Goal: Task Accomplishment & Management: Manage account settings

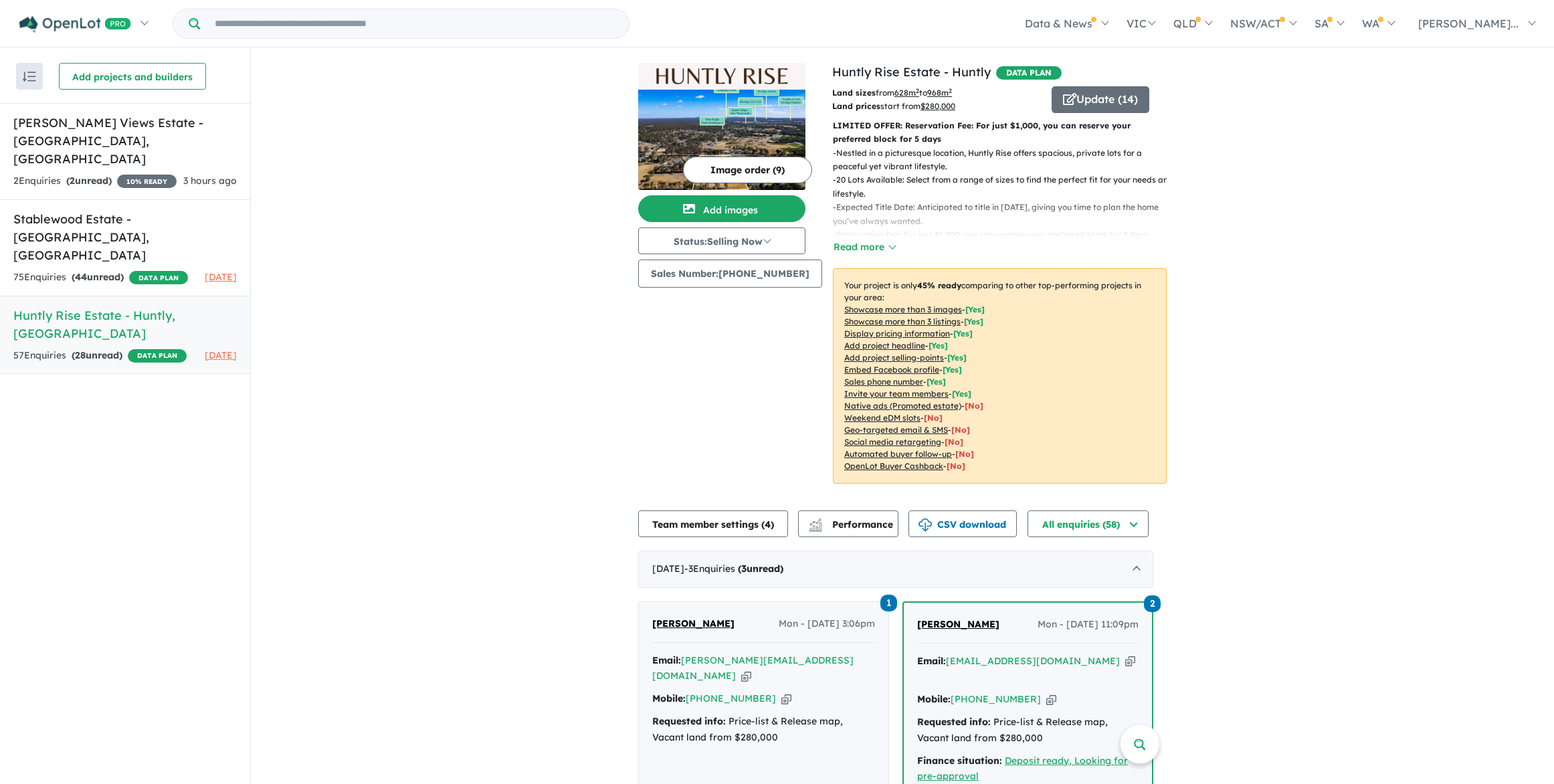
click at [1092, 107] on button "Update ( 14 )" at bounding box center [1101, 99] width 98 height 27
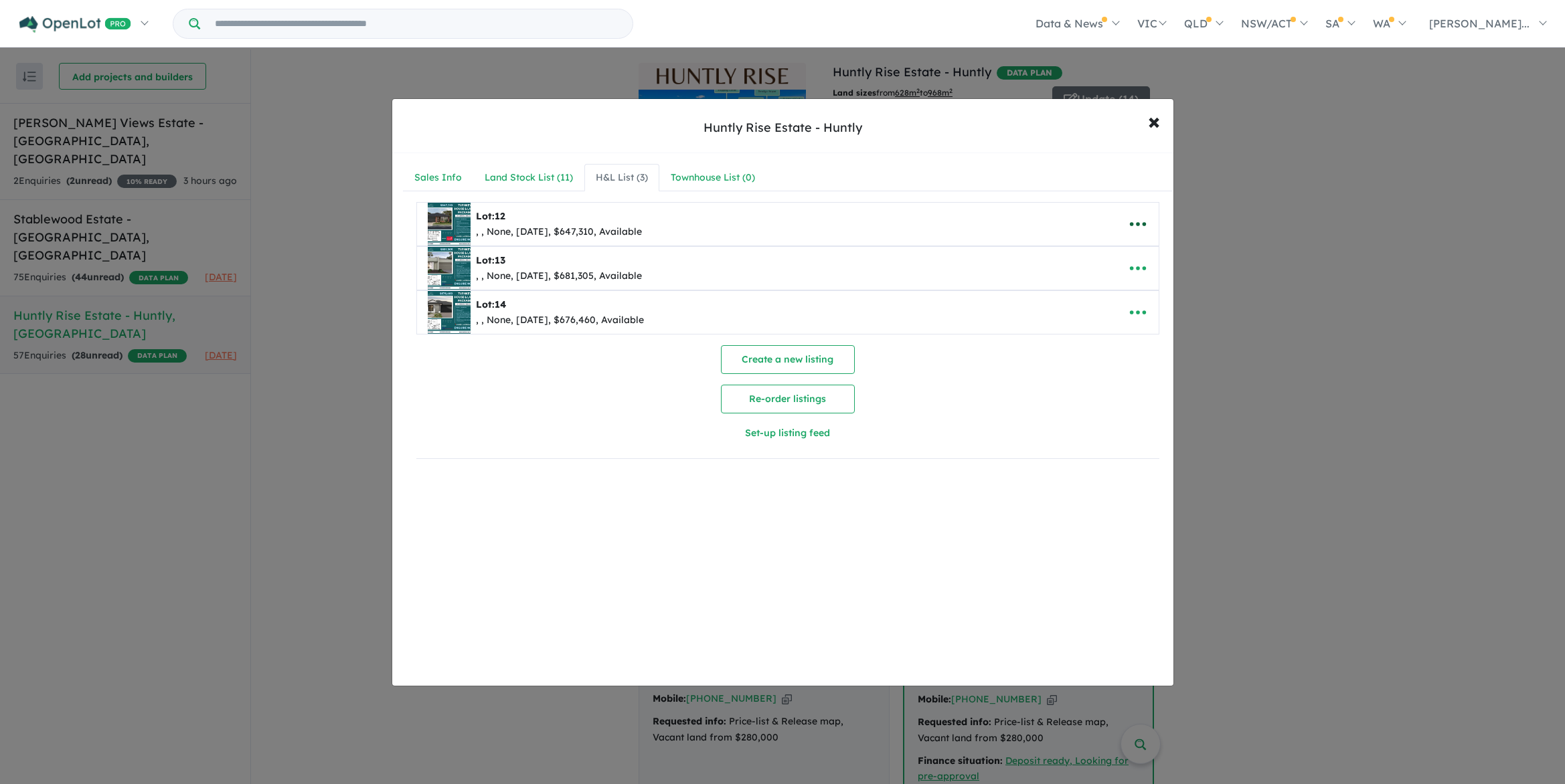
click at [1128, 221] on icon "button" at bounding box center [1138, 224] width 20 height 20
click at [1080, 258] on link "Edit" at bounding box center [1107, 257] width 99 height 31
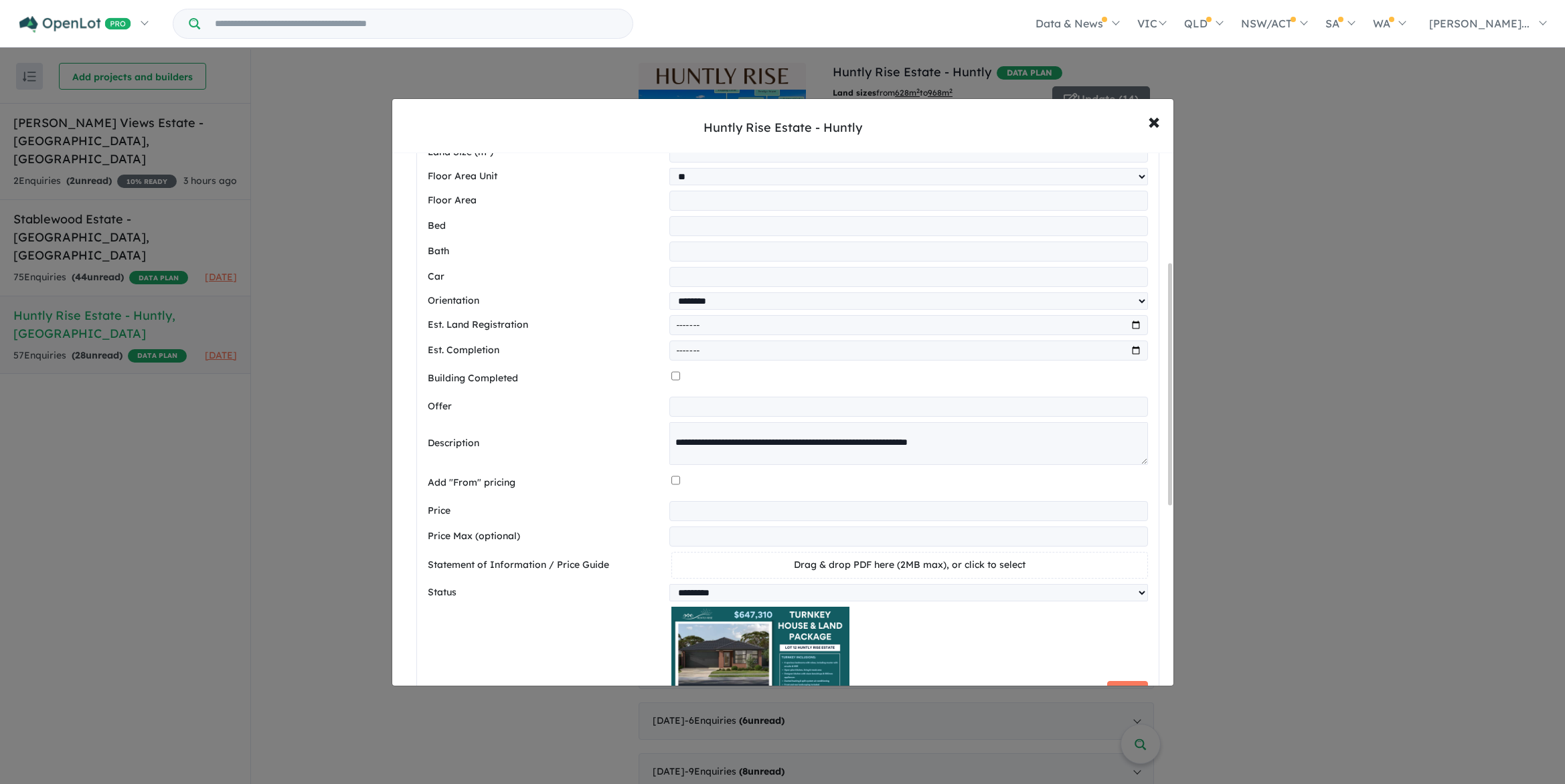
scroll to position [25, 0]
drag, startPoint x: 894, startPoint y: 440, endPoint x: 946, endPoint y: 442, distance: 52.0
click at [946, 442] on textarea at bounding box center [908, 443] width 478 height 43
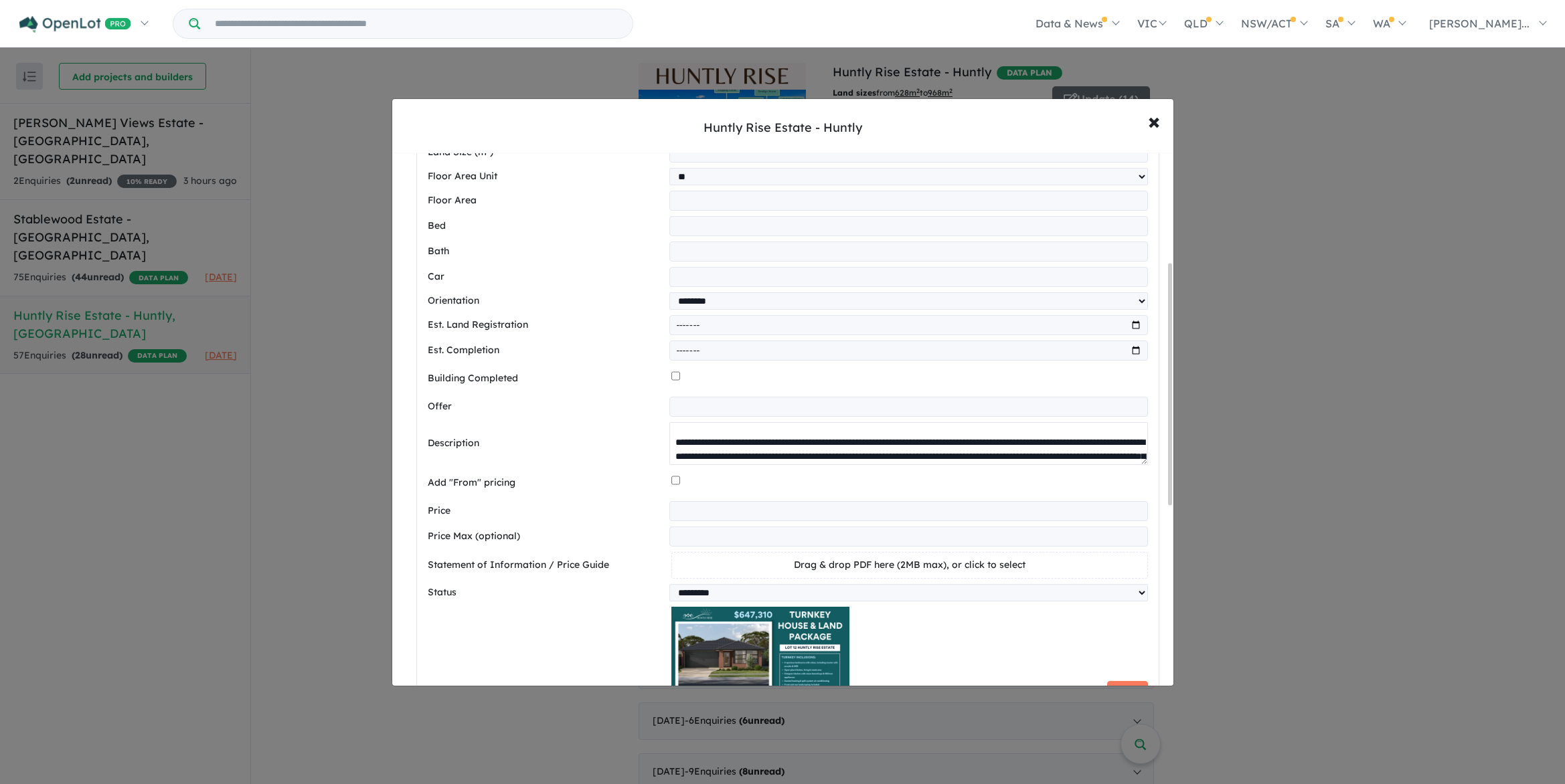
scroll to position [92, 0]
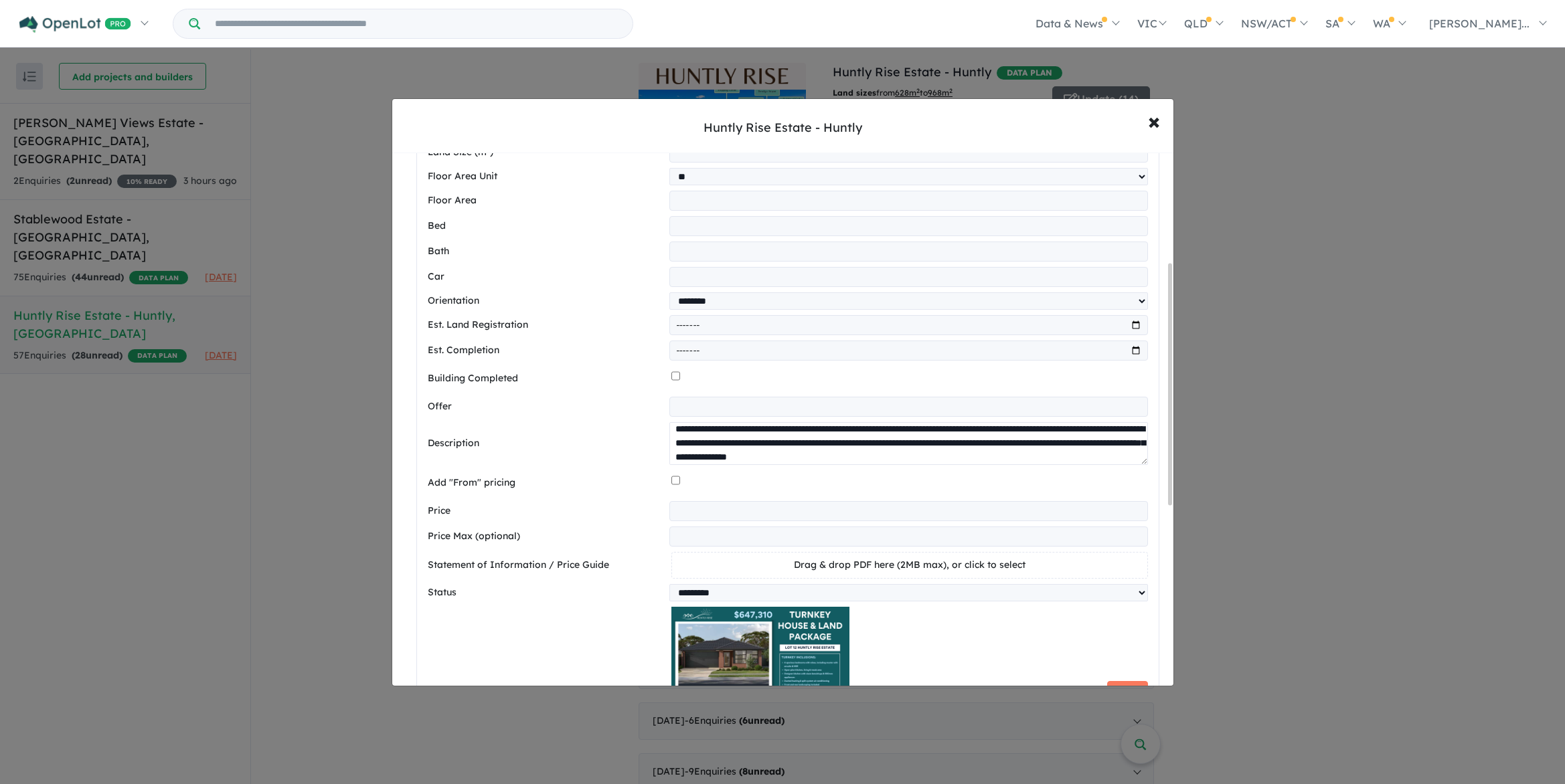
drag, startPoint x: 949, startPoint y: 446, endPoint x: 1059, endPoint y: 449, distance: 110.0
click at [1059, 449] on textarea at bounding box center [908, 443] width 478 height 43
click at [1036, 452] on textarea at bounding box center [908, 443] width 478 height 43
drag, startPoint x: 967, startPoint y: 448, endPoint x: 1089, endPoint y: 449, distance: 122.0
click at [1089, 449] on textarea at bounding box center [908, 443] width 478 height 43
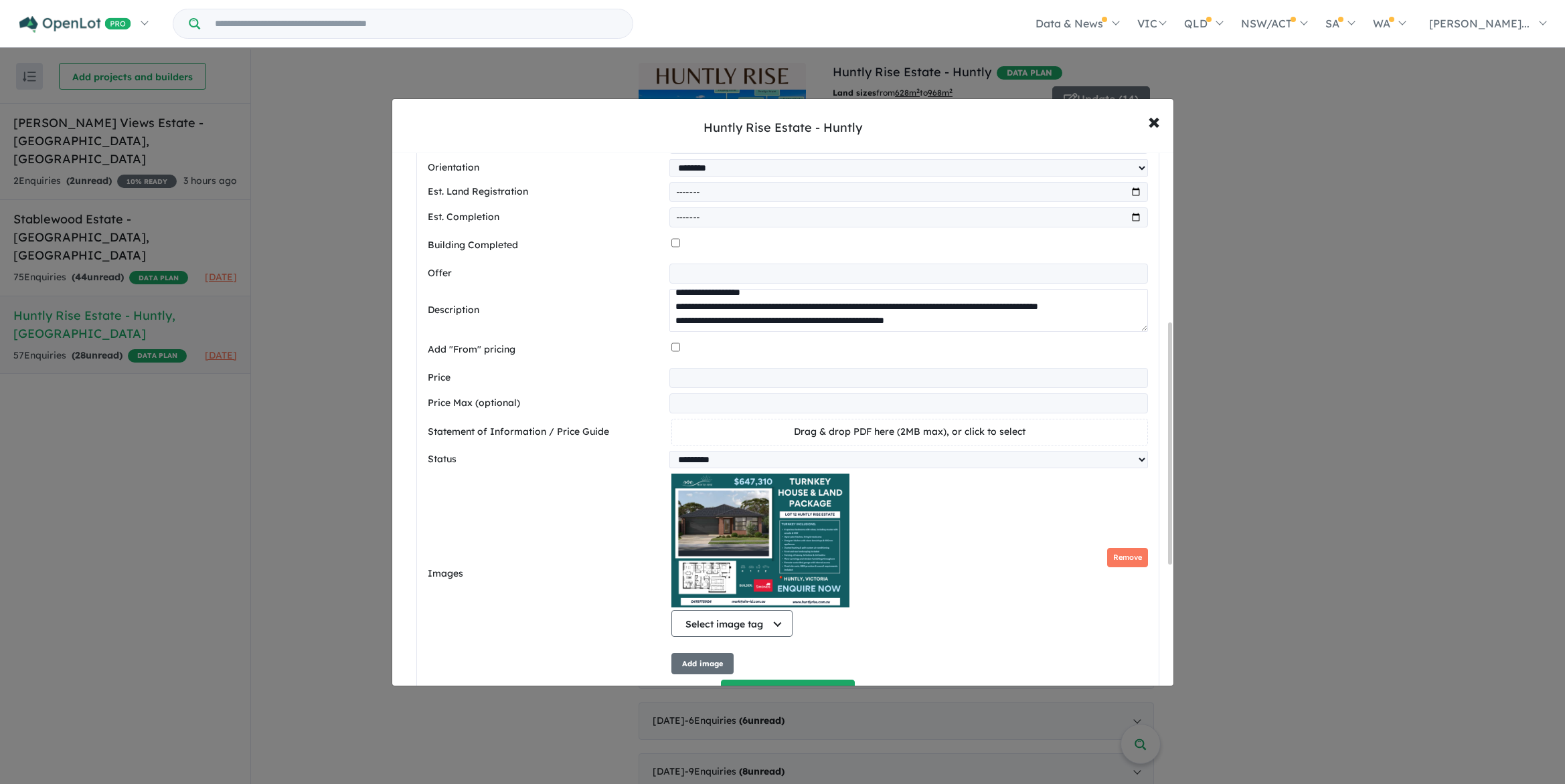
scroll to position [375, 0]
type textarea "**********"
click at [1122, 560] on button "Remove" at bounding box center [1127, 557] width 41 height 19
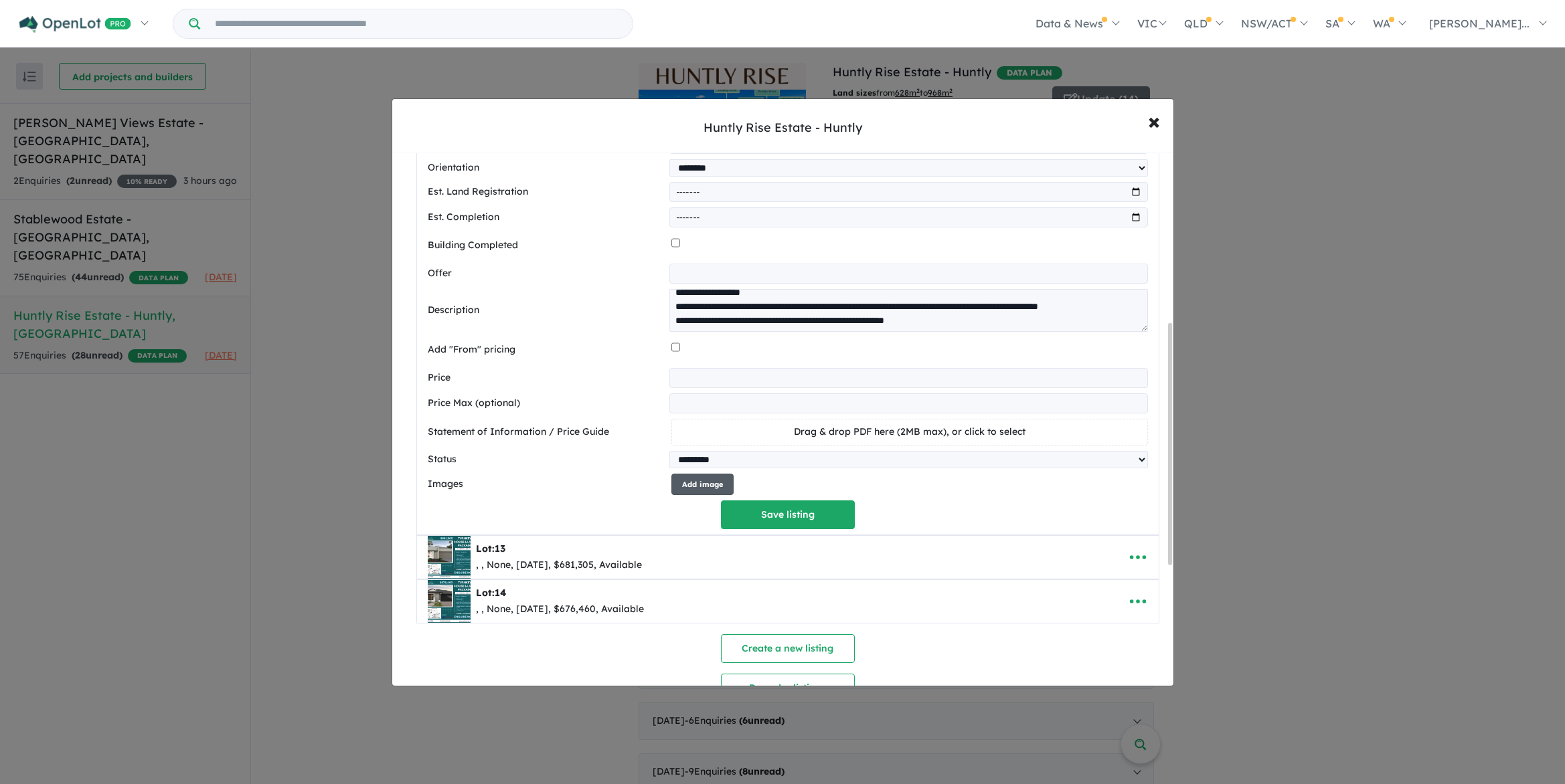
click at [701, 491] on button "Add image" at bounding box center [702, 485] width 63 height 22
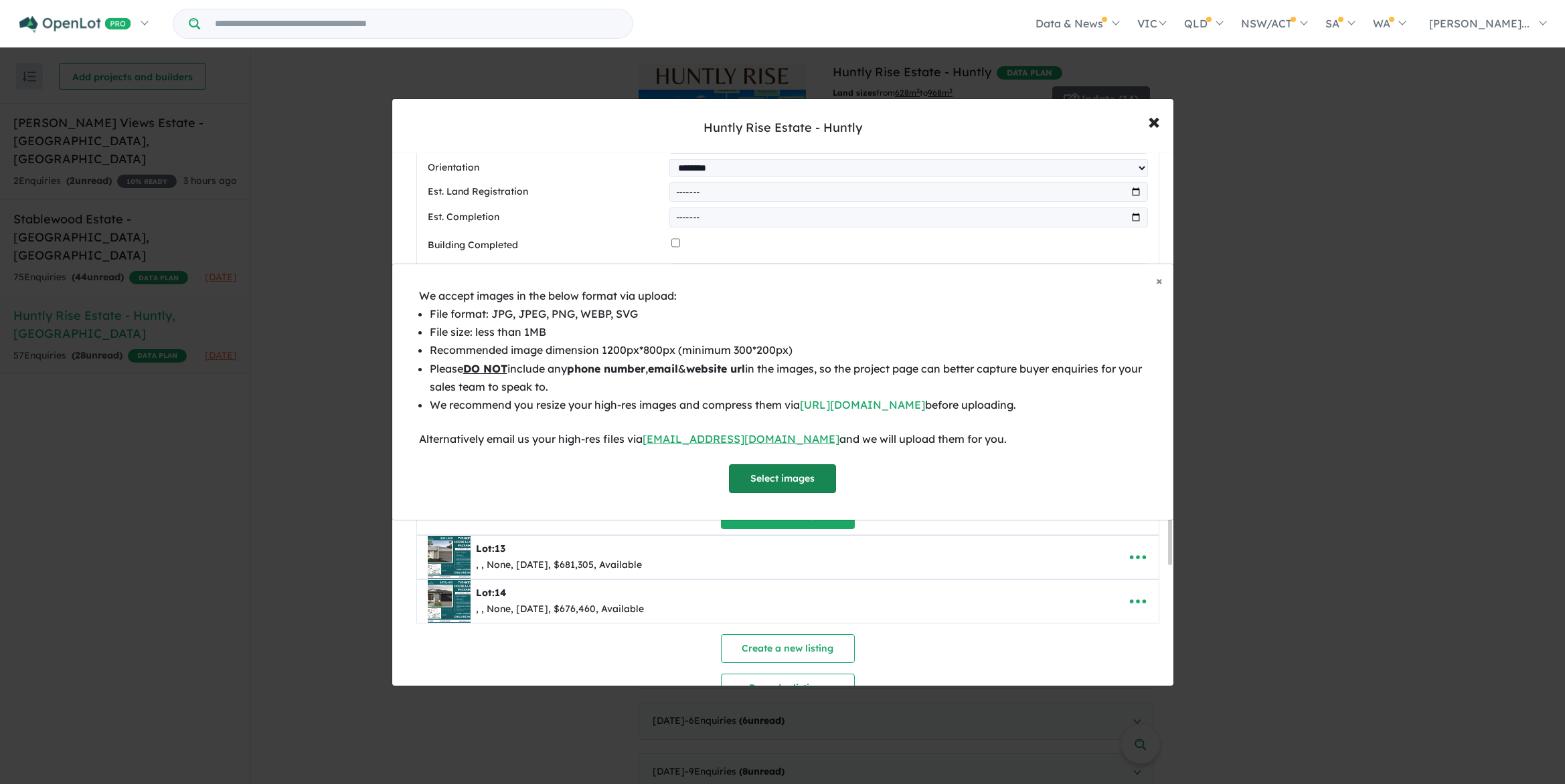
click at [752, 472] on button "Select images" at bounding box center [782, 478] width 108 height 29
click at [806, 479] on button "Select images" at bounding box center [782, 478] width 108 height 29
click at [774, 476] on button "Select images" at bounding box center [782, 478] width 108 height 29
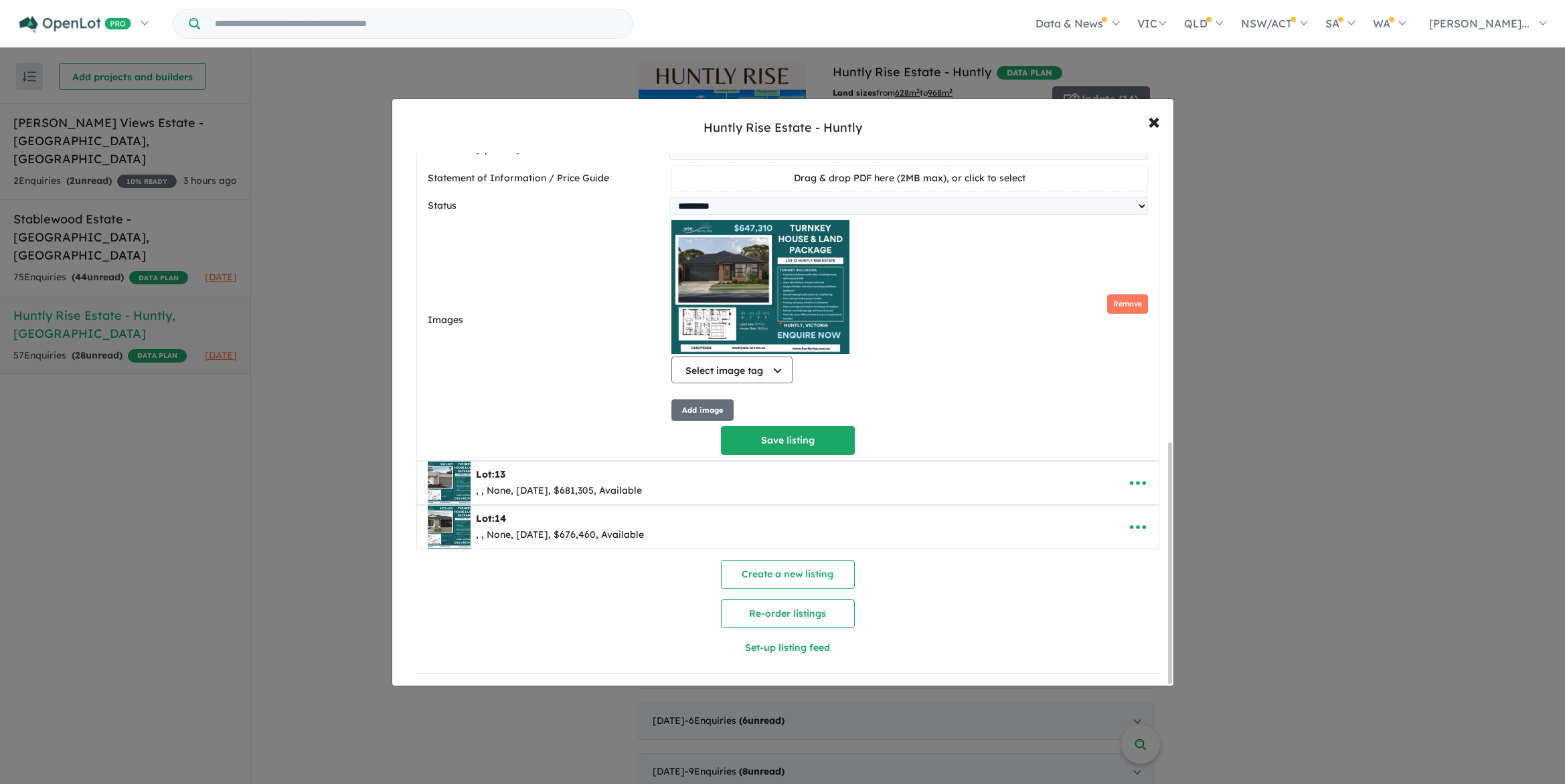
scroll to position [642, 0]
click at [815, 433] on button "Save listing" at bounding box center [787, 440] width 133 height 29
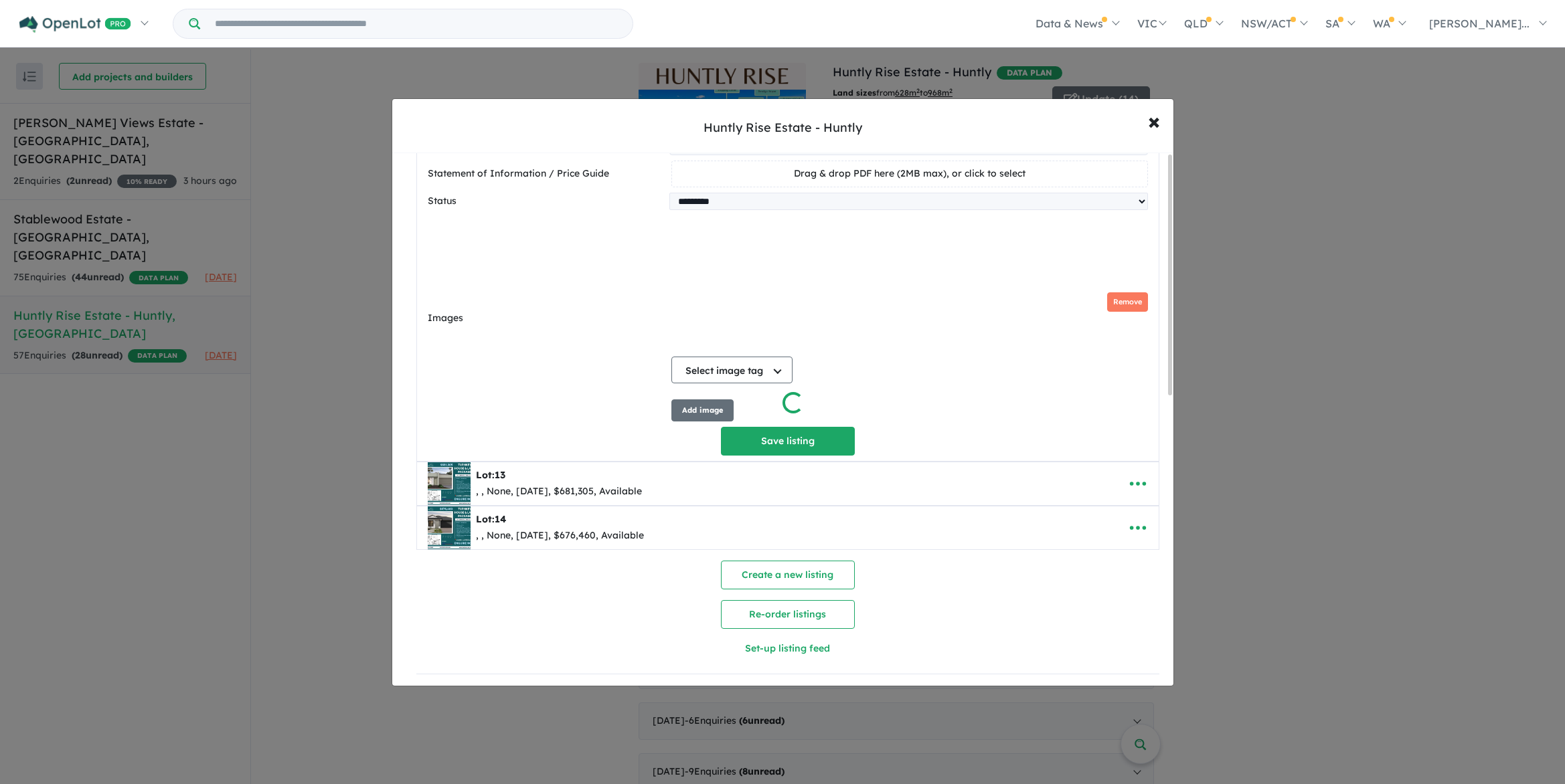
scroll to position [0, 0]
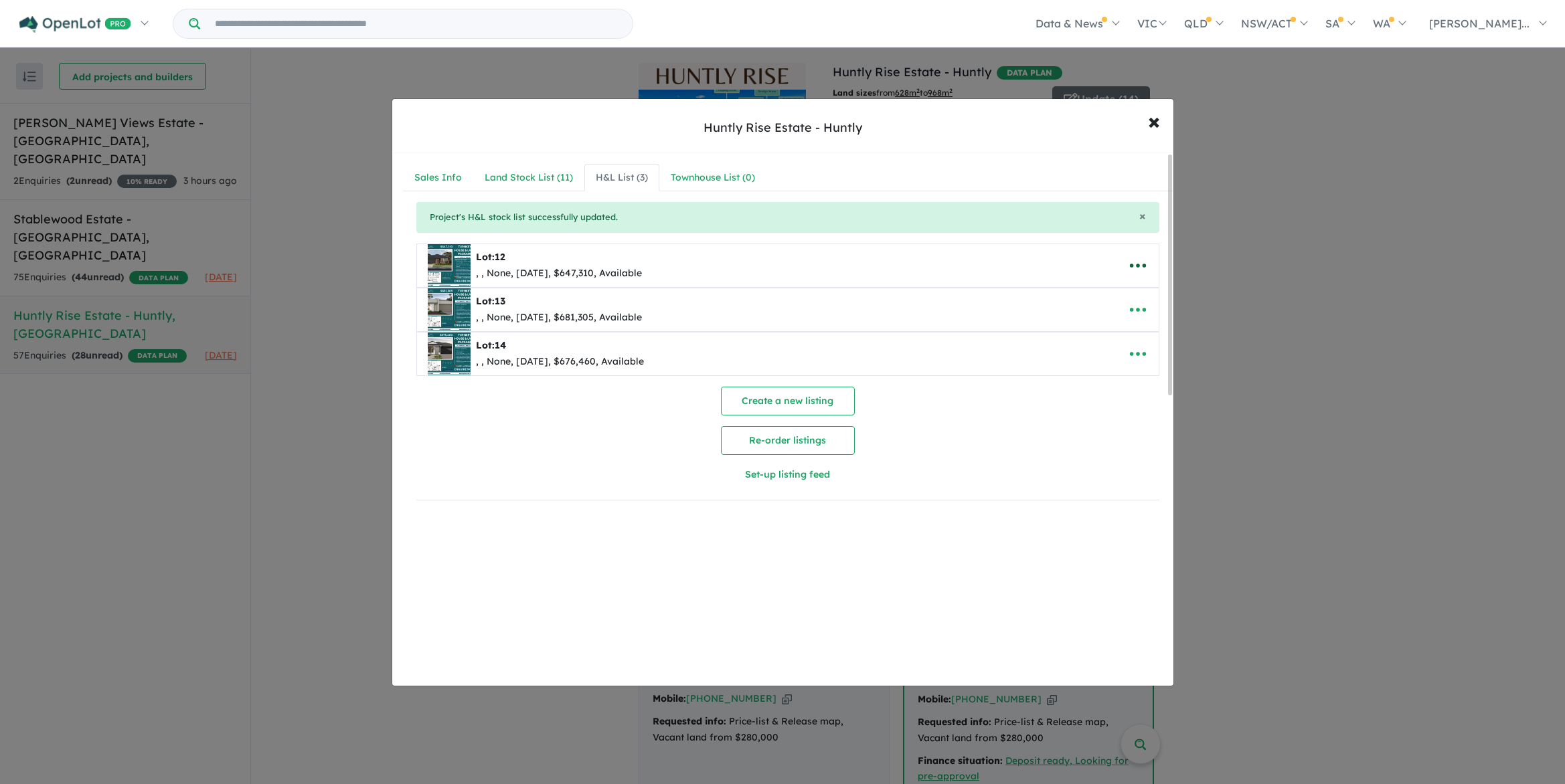
click at [1148, 263] on button "button" at bounding box center [1138, 265] width 42 height 31
click at [1076, 296] on link "Edit" at bounding box center [1107, 298] width 99 height 31
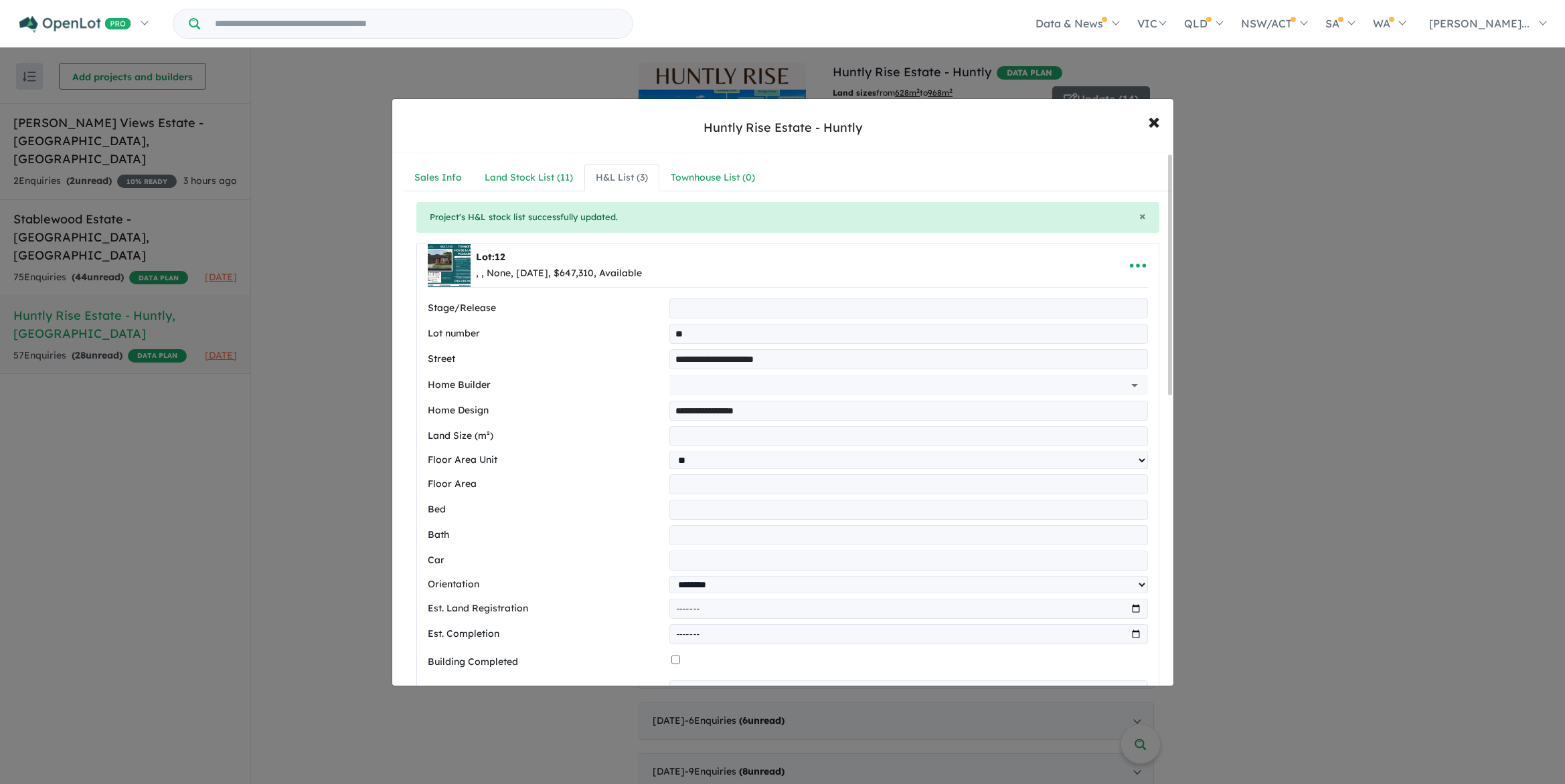
click at [734, 414] on input "**********" at bounding box center [908, 411] width 478 height 20
click at [708, 413] on input "**********" at bounding box center [908, 411] width 478 height 20
drag, startPoint x: 714, startPoint y: 408, endPoint x: 671, endPoint y: 397, distance: 44.4
click at [671, 397] on div "**********" at bounding box center [787, 714] width 720 height 832
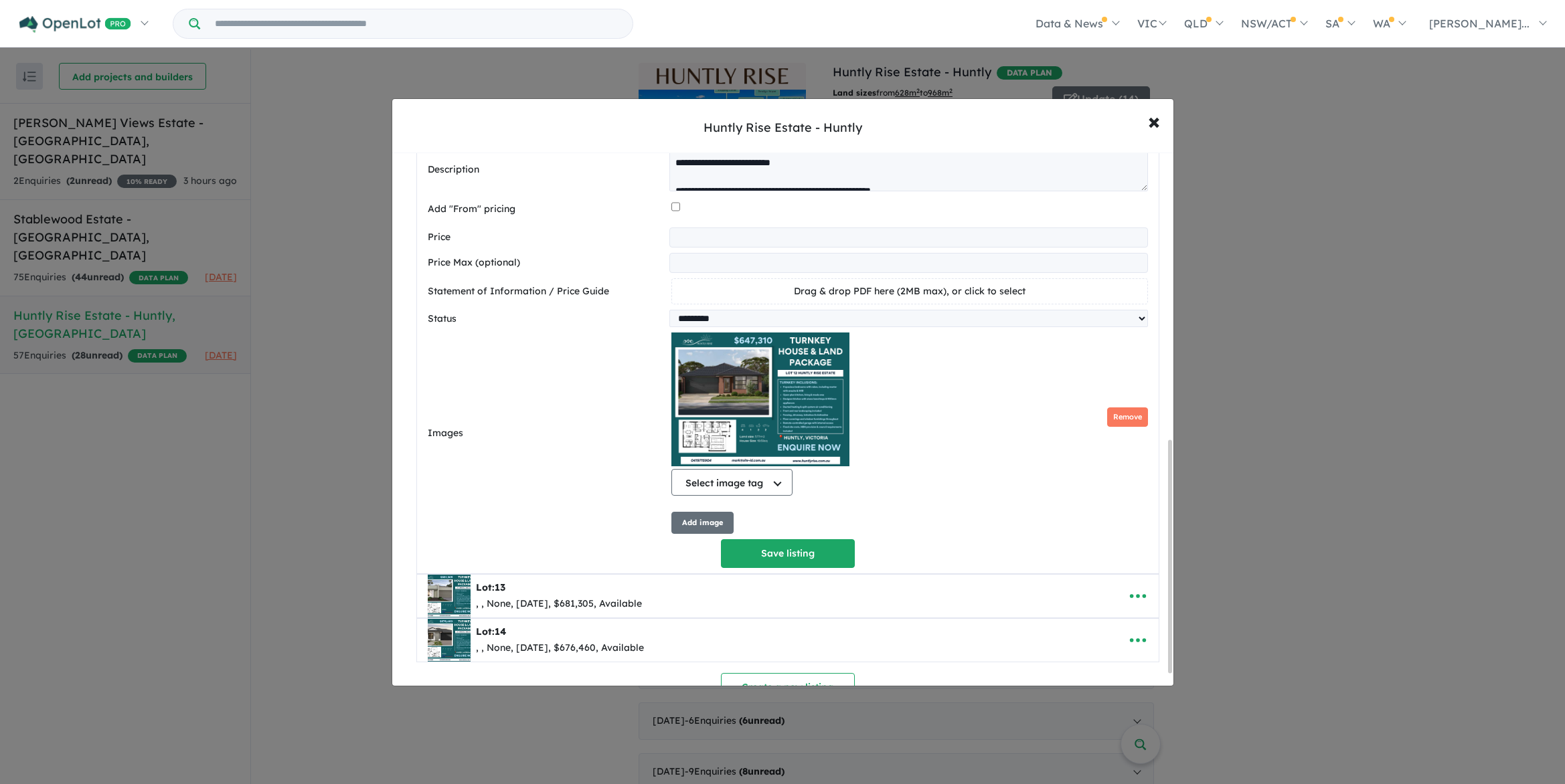
scroll to position [658, 0]
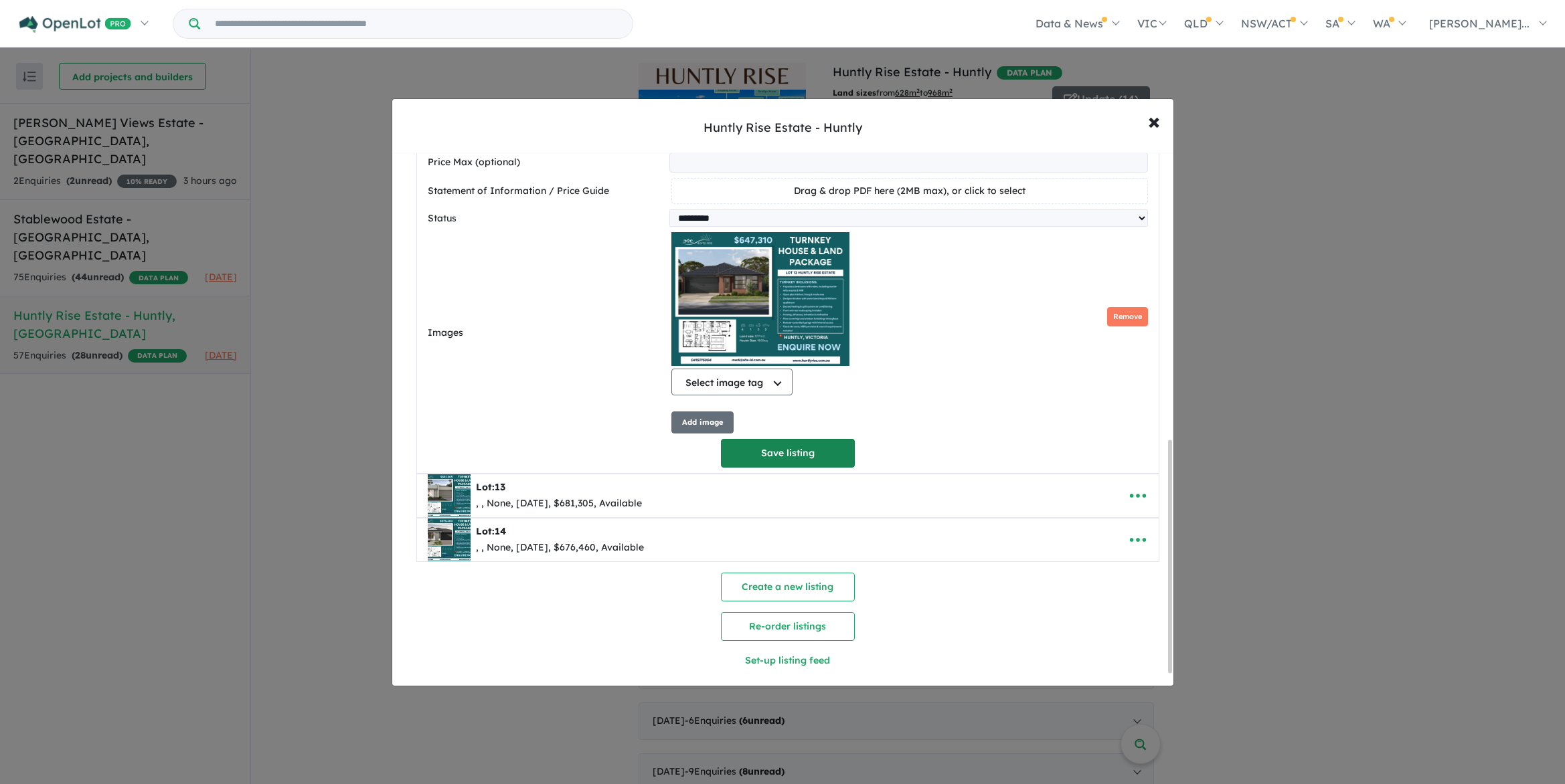
type input "*********"
click at [785, 464] on button "Save listing" at bounding box center [787, 453] width 133 height 29
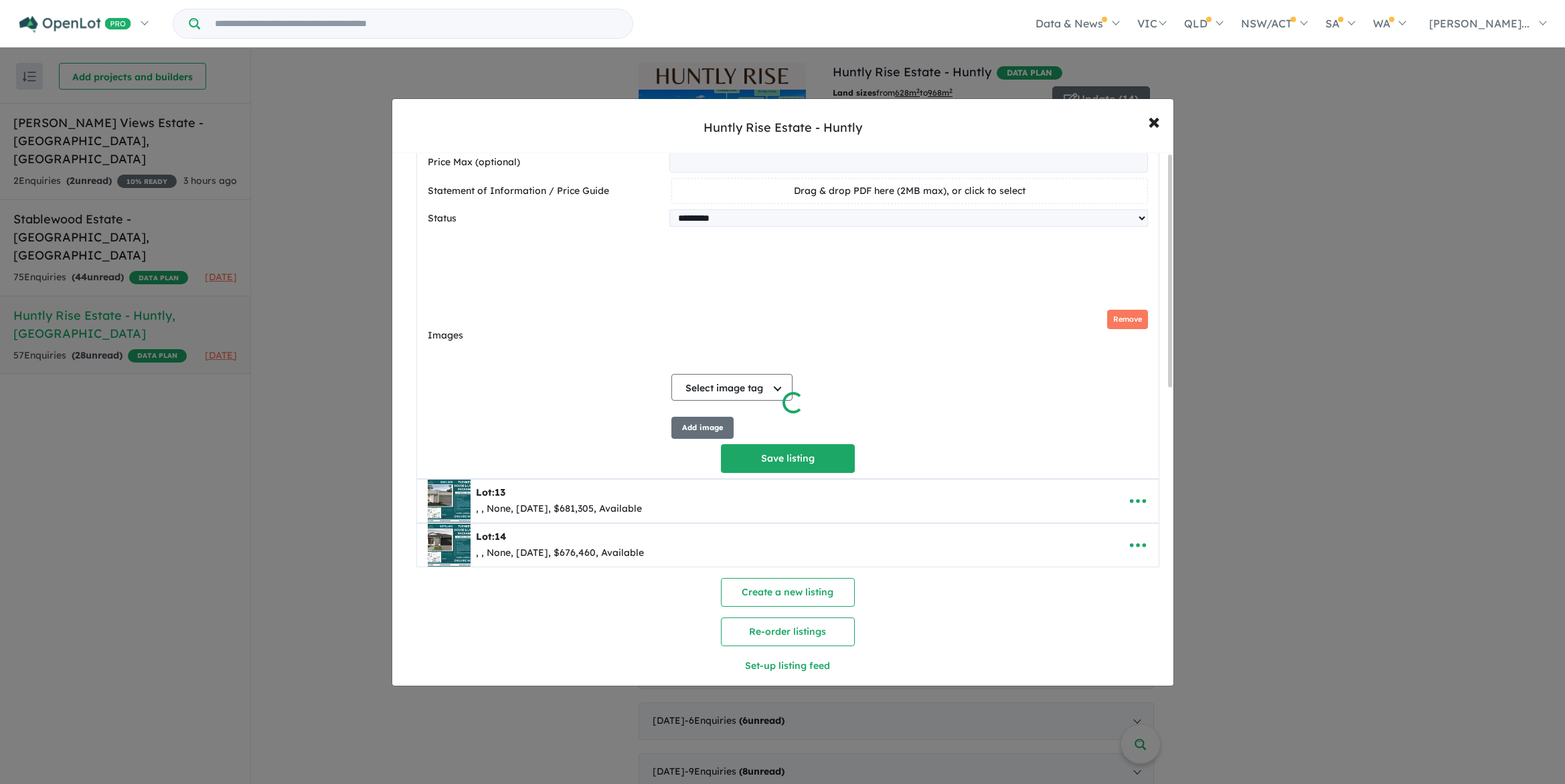
scroll to position [0, 0]
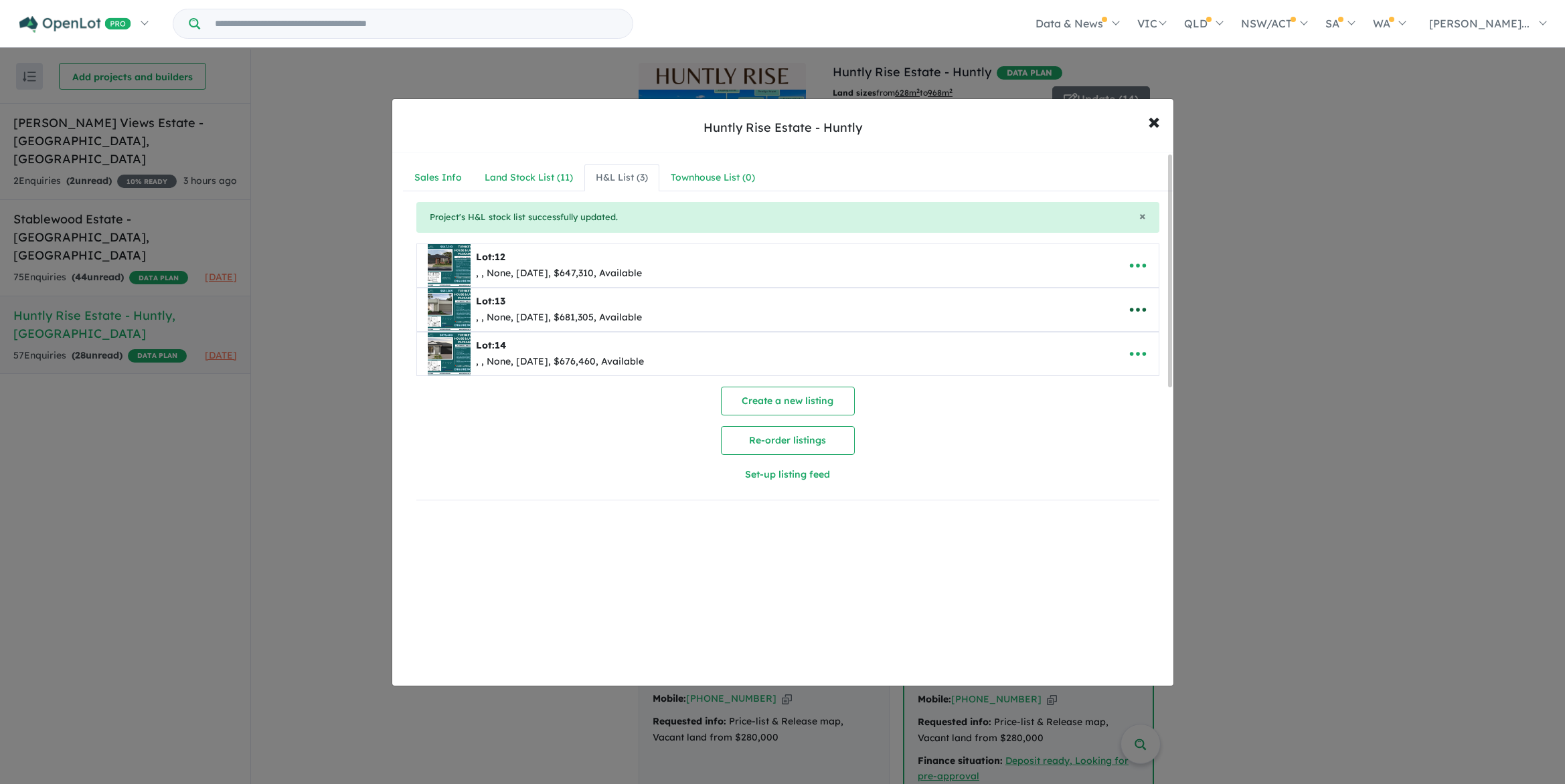
click at [1140, 305] on icon "button" at bounding box center [1138, 309] width 20 height 20
click at [1084, 341] on link "Edit" at bounding box center [1107, 342] width 99 height 31
select select "**"
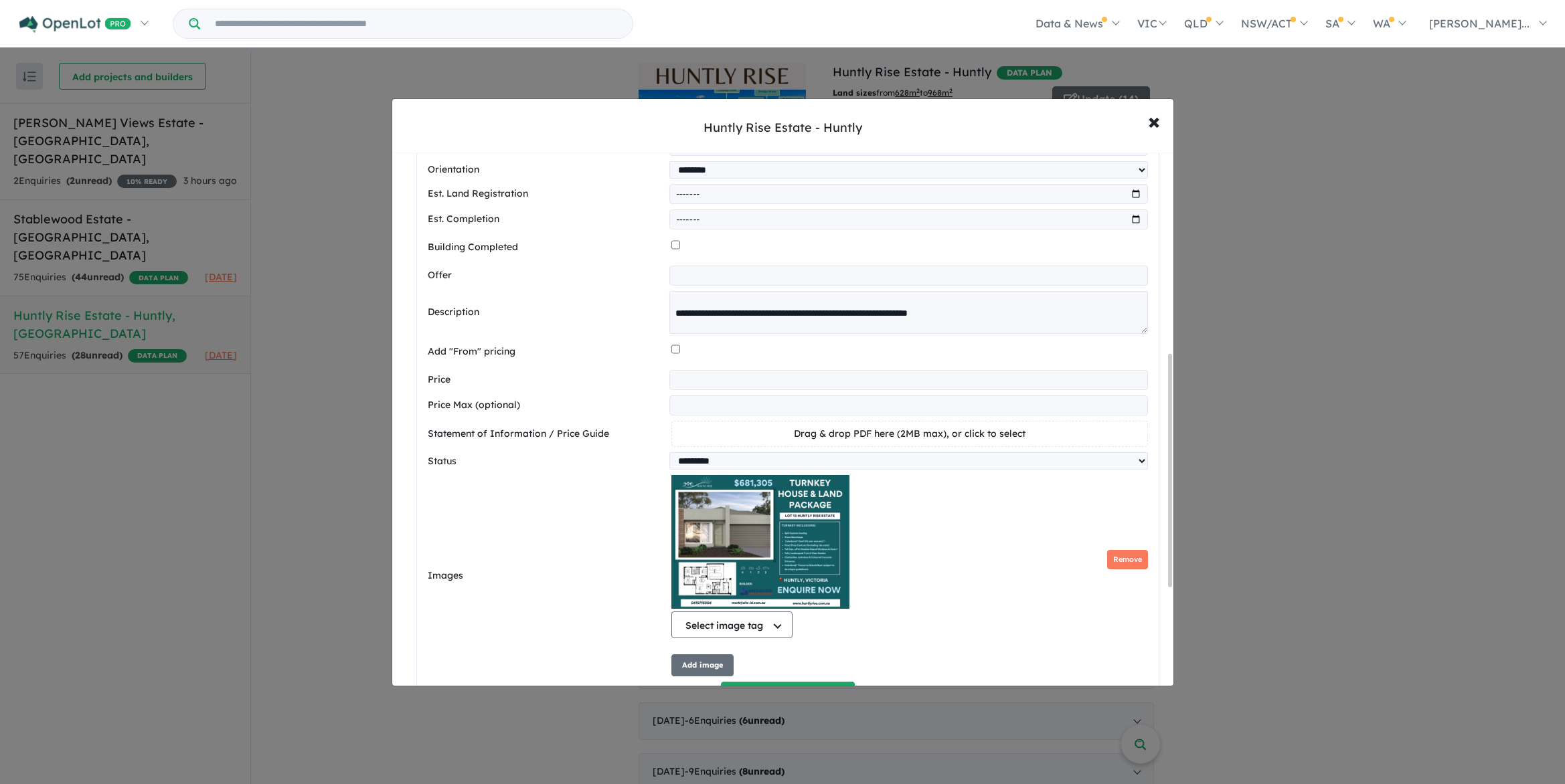
scroll to position [20, 0]
drag, startPoint x: 889, startPoint y: 314, endPoint x: 951, endPoint y: 313, distance: 62.0
click at [951, 313] on textarea at bounding box center [908, 311] width 478 height 43
click at [762, 315] on textarea at bounding box center [908, 311] width 478 height 43
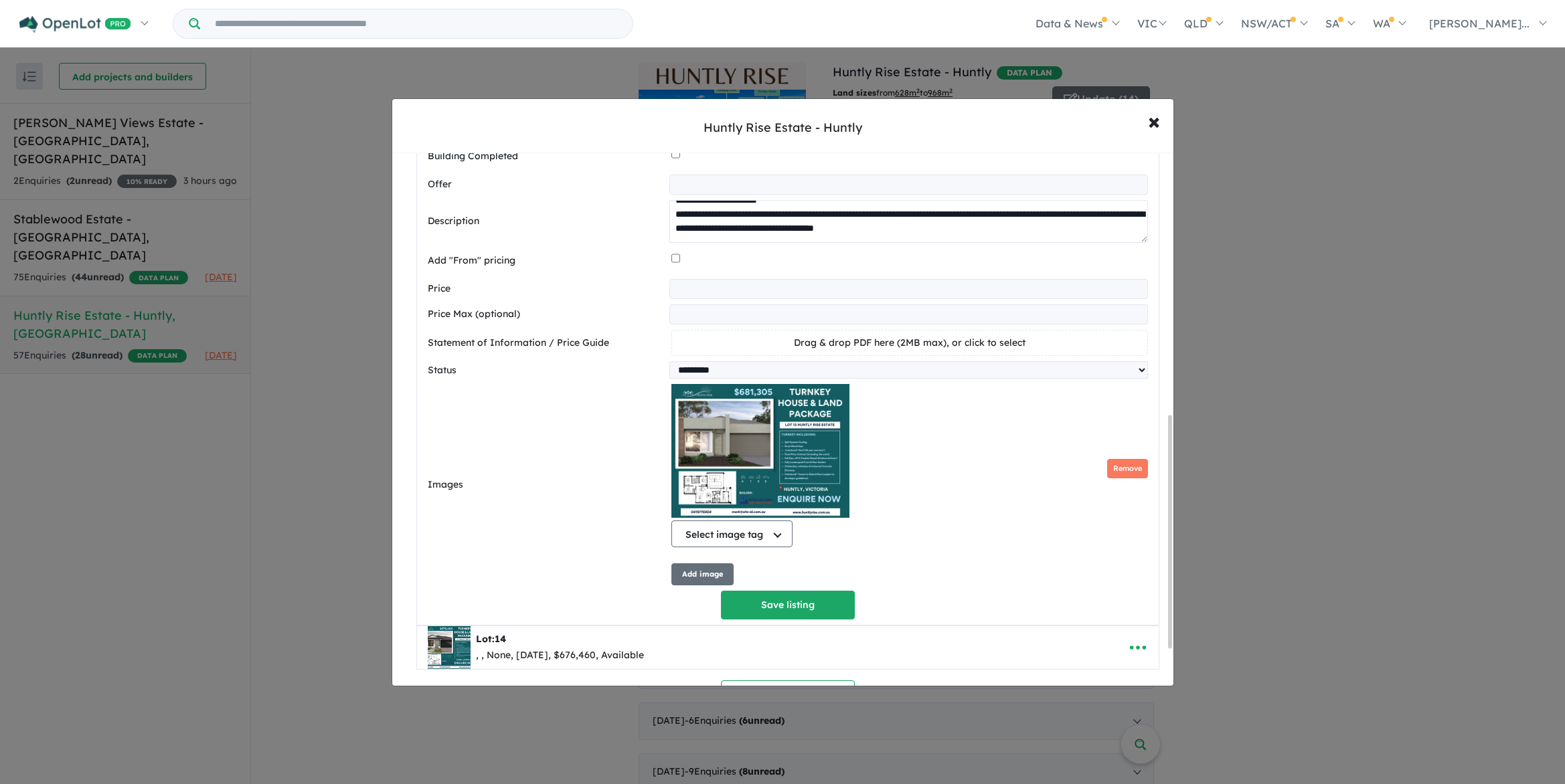
scroll to position [682, 0]
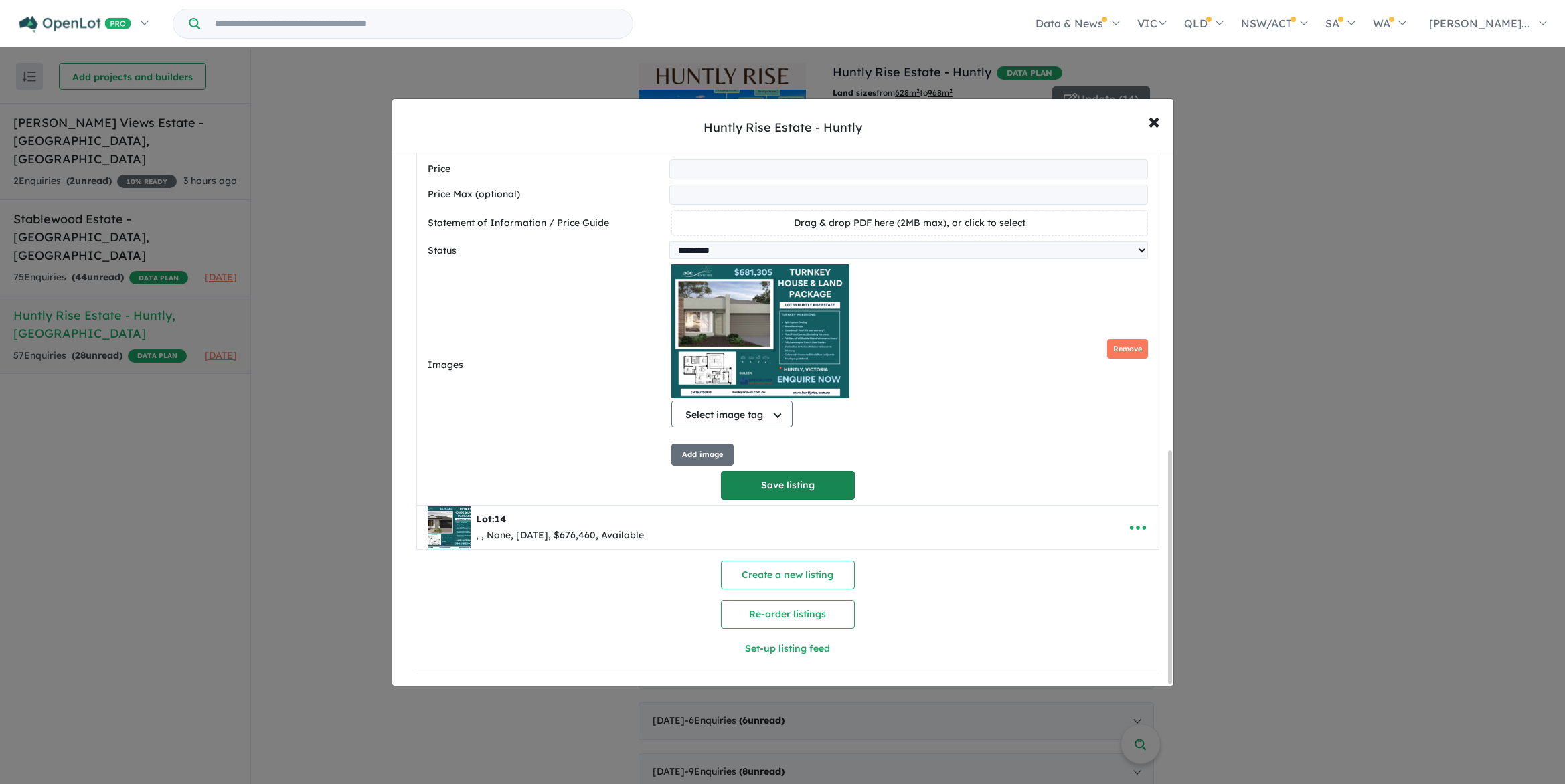
type textarea "**********"
click at [782, 476] on button "Save listing" at bounding box center [787, 485] width 133 height 29
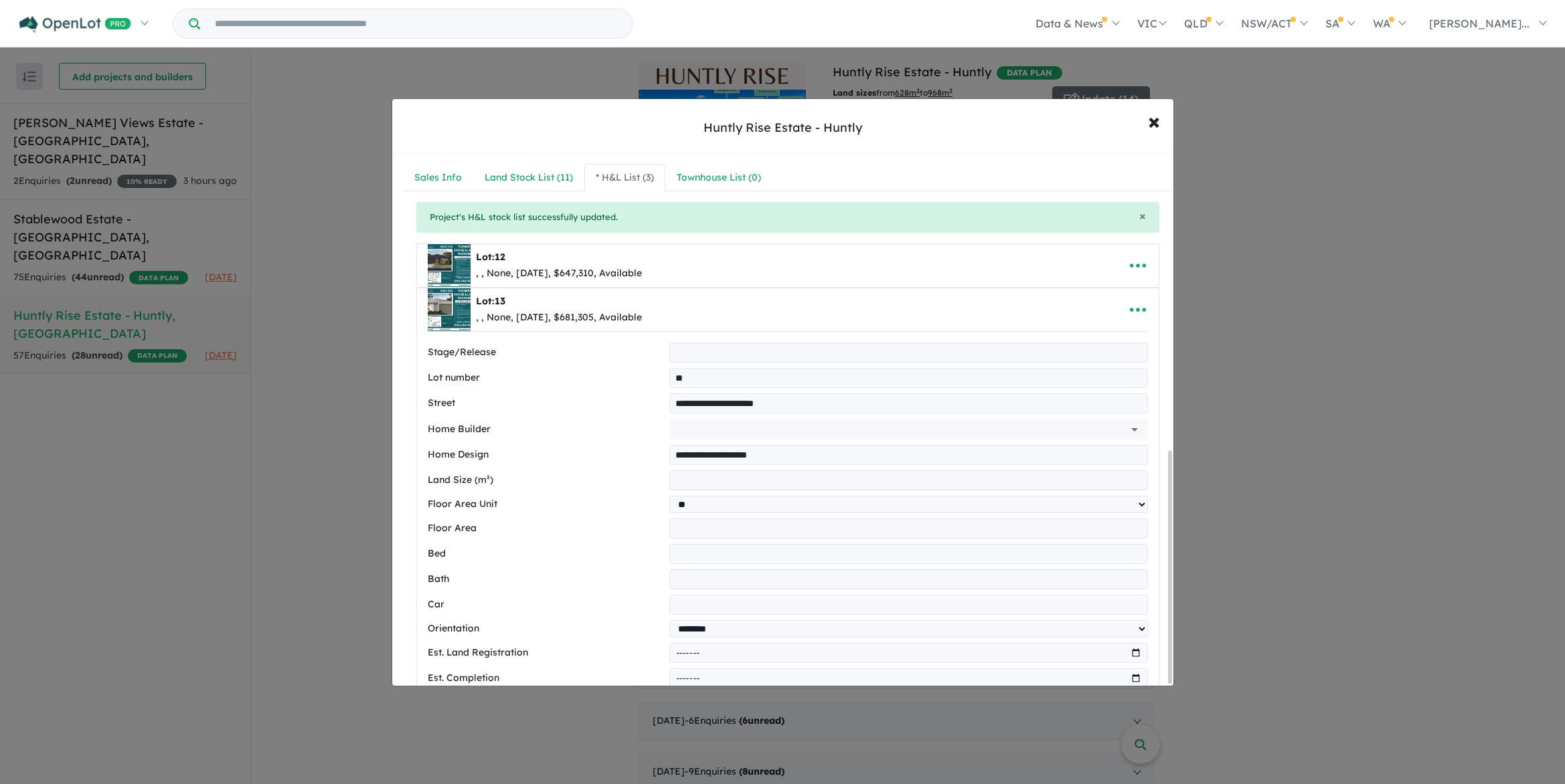
select select "**"
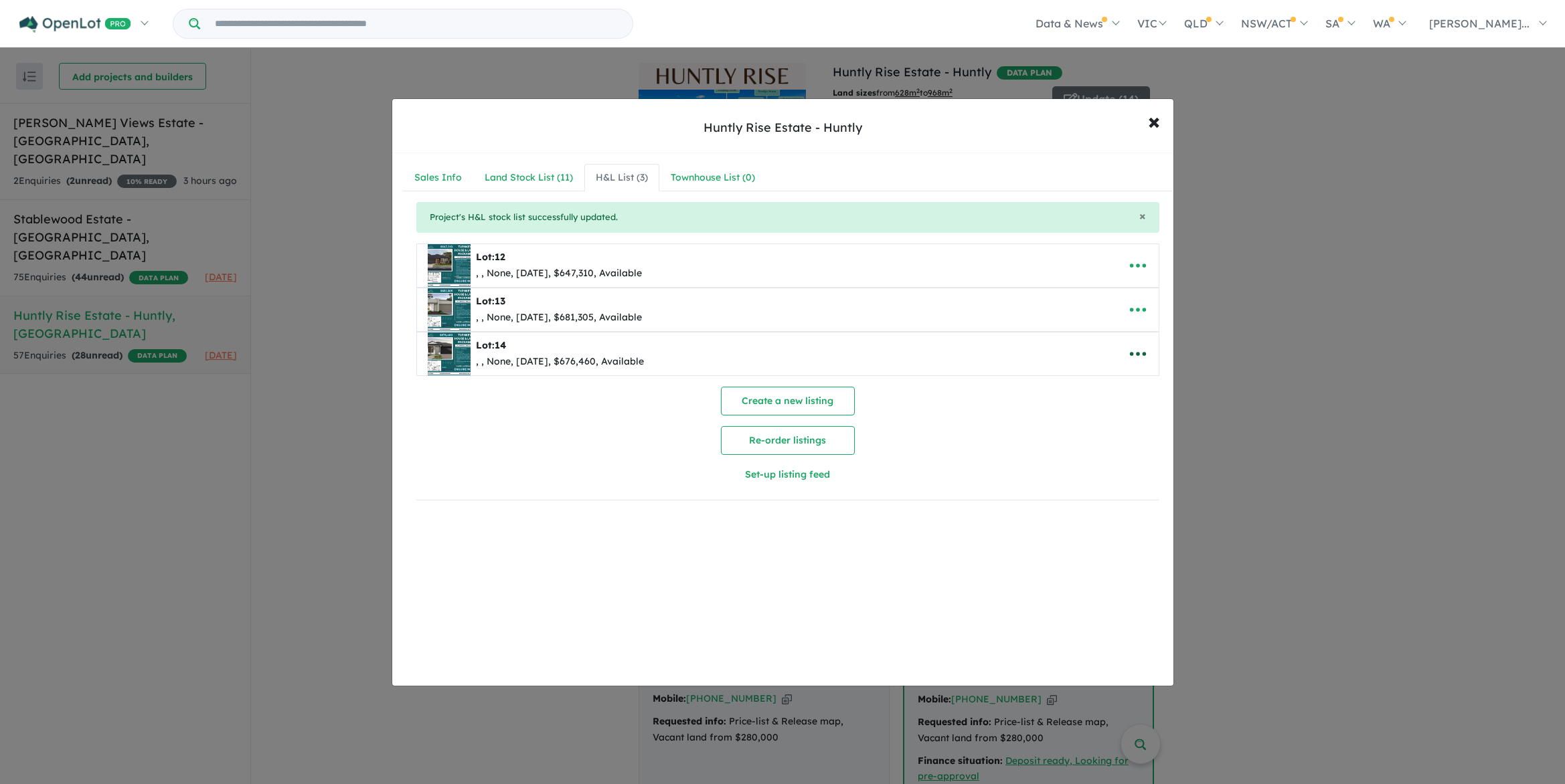
click at [1134, 353] on icon "button" at bounding box center [1137, 354] width 16 height 4
click at [1089, 393] on link "Edit" at bounding box center [1107, 387] width 99 height 31
select select "**"
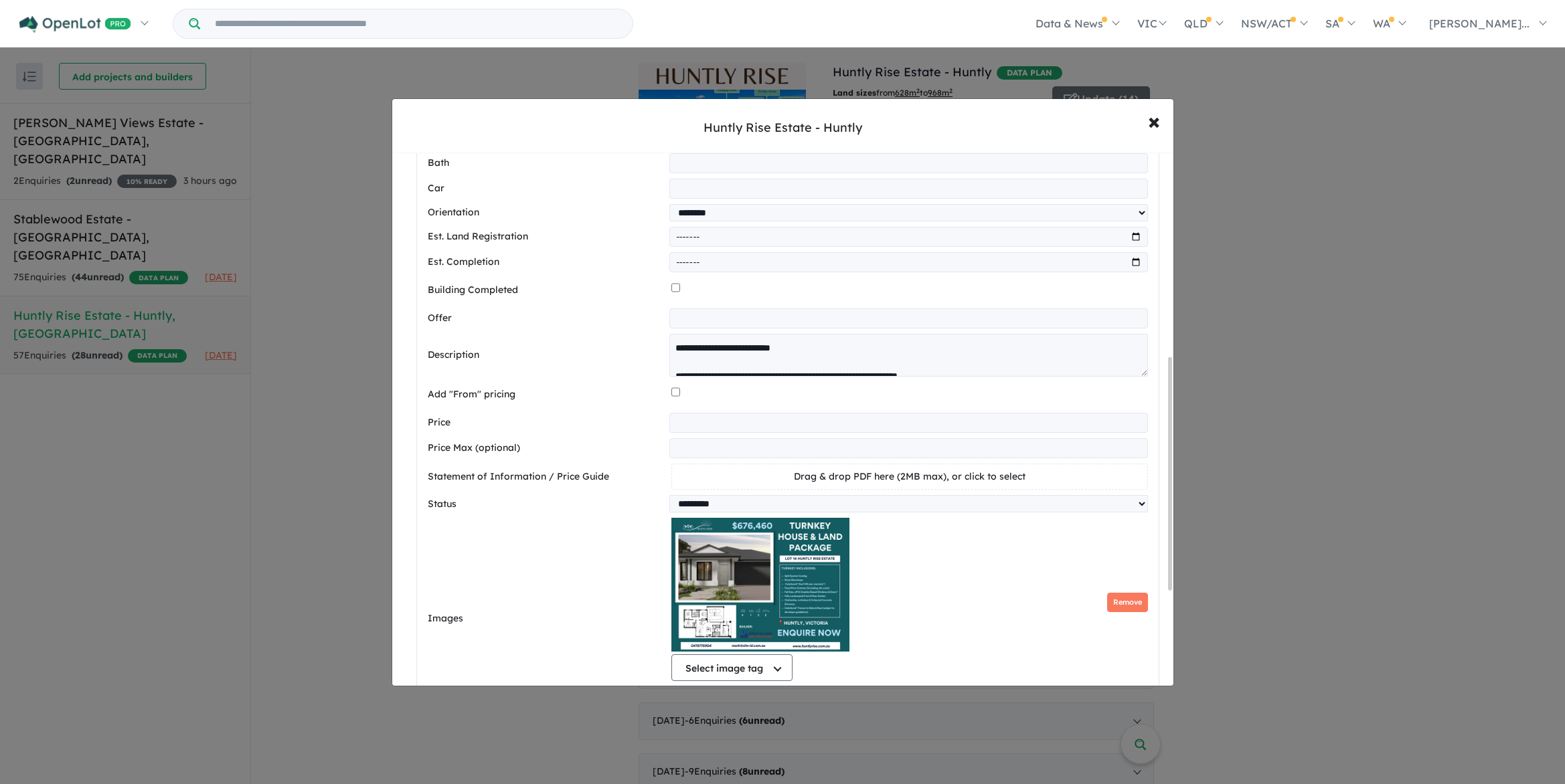
scroll to position [467, 0]
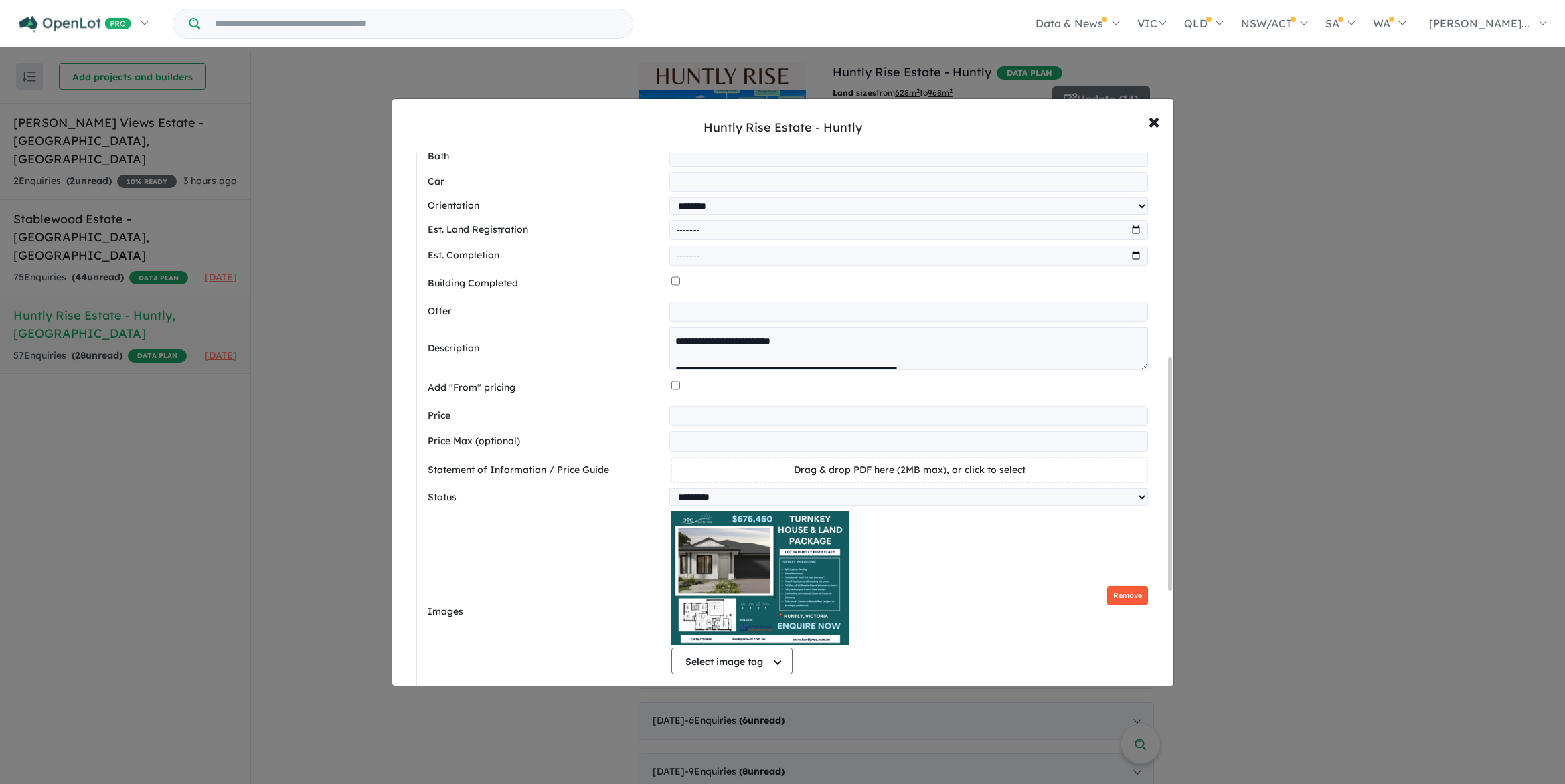
click at [1125, 598] on button "Remove" at bounding box center [1127, 595] width 41 height 19
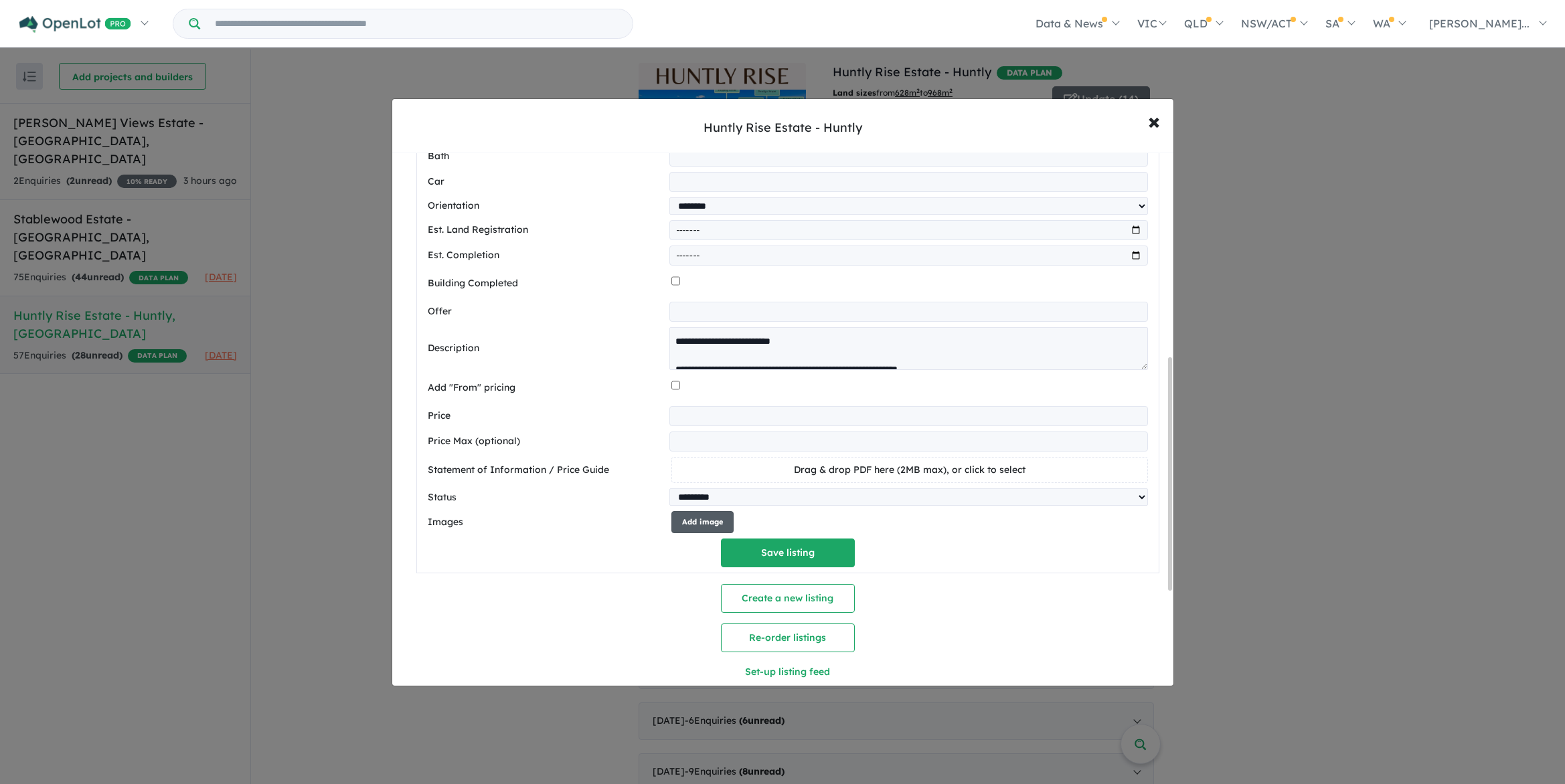
click at [701, 522] on button "Add image" at bounding box center [702, 522] width 63 height 22
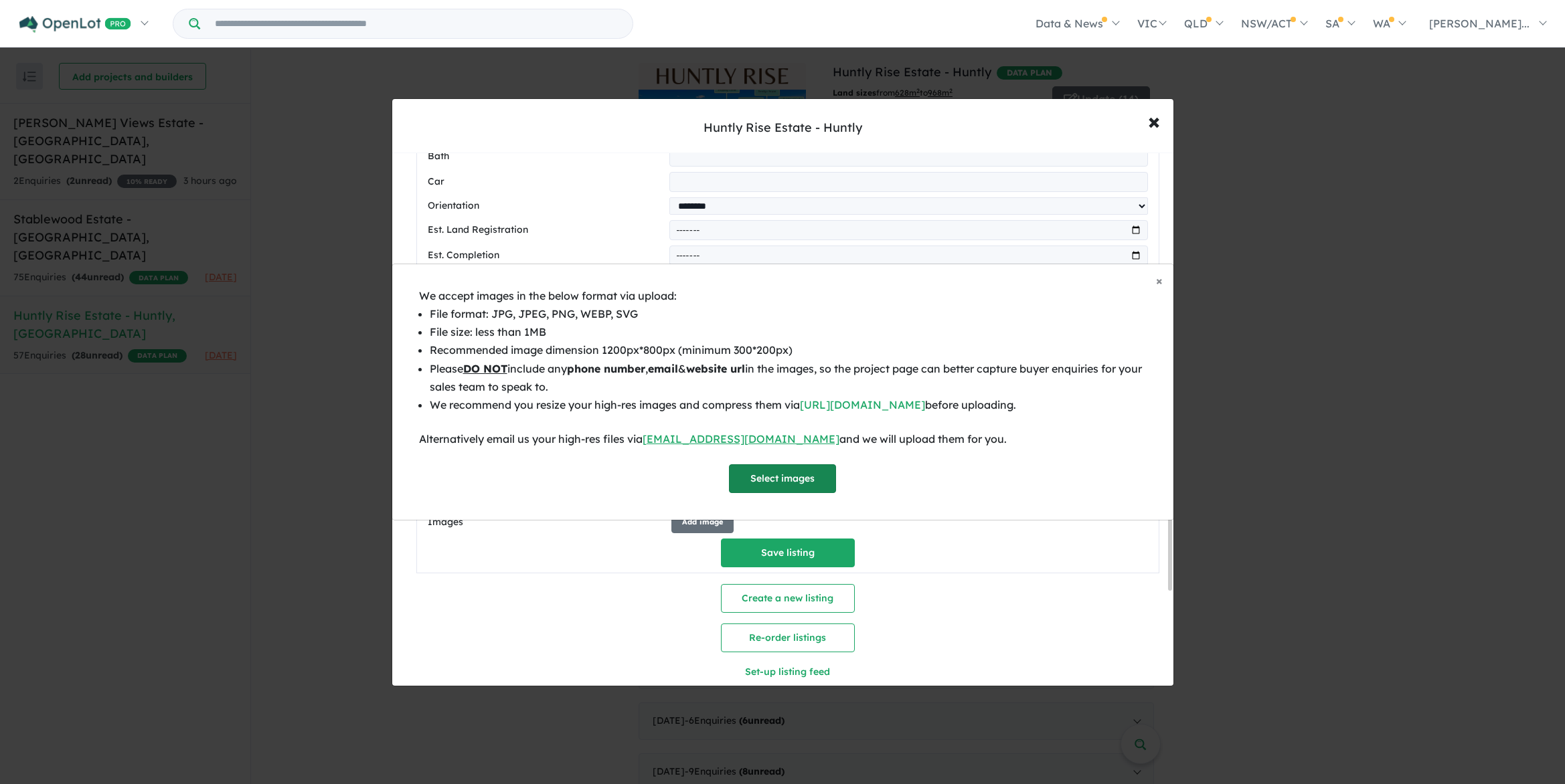
click at [803, 479] on button "Select images" at bounding box center [782, 478] width 108 height 29
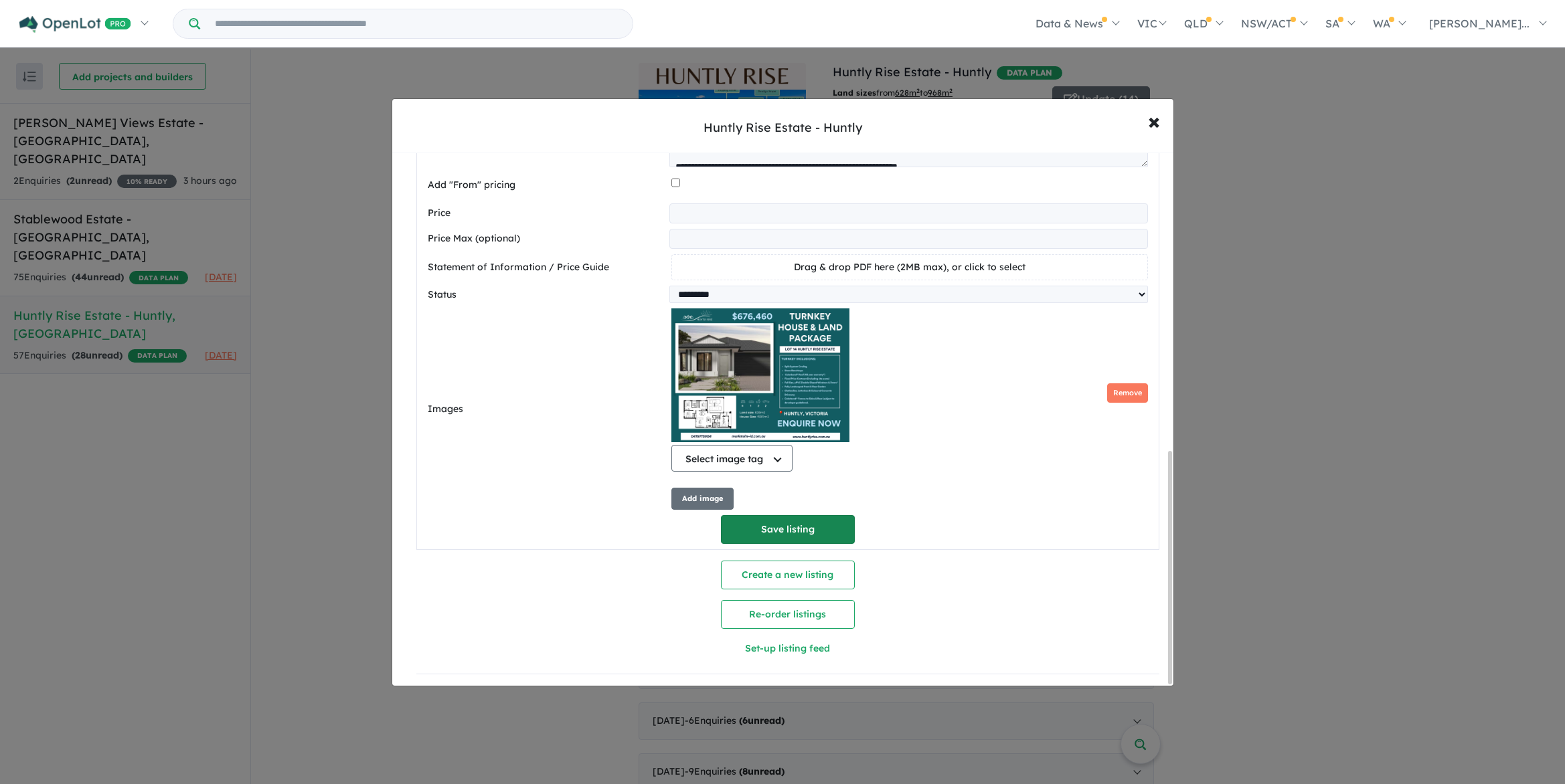
click at [817, 520] on button "Save listing" at bounding box center [787, 529] width 133 height 29
select select "**"
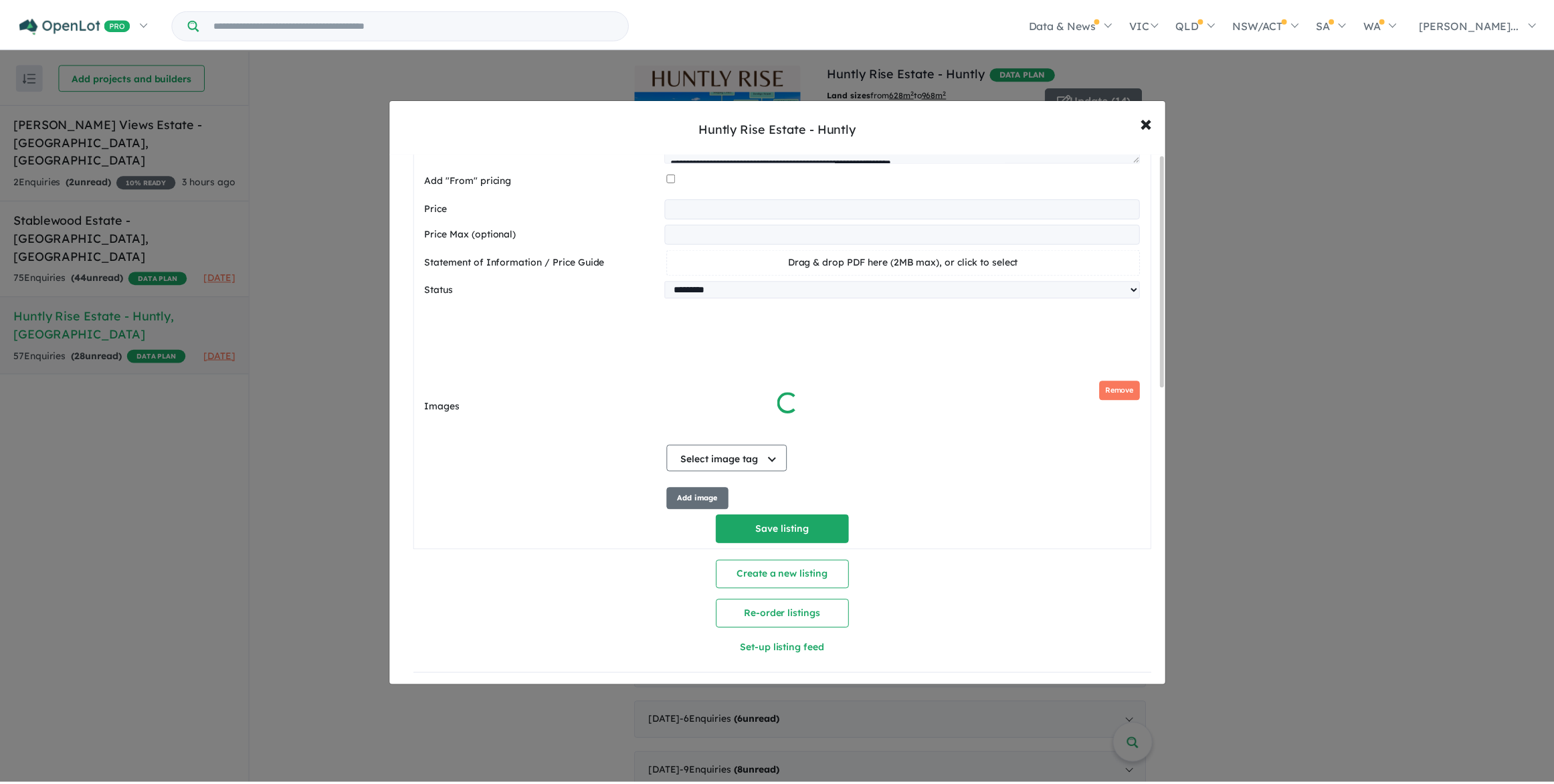
scroll to position [0, 0]
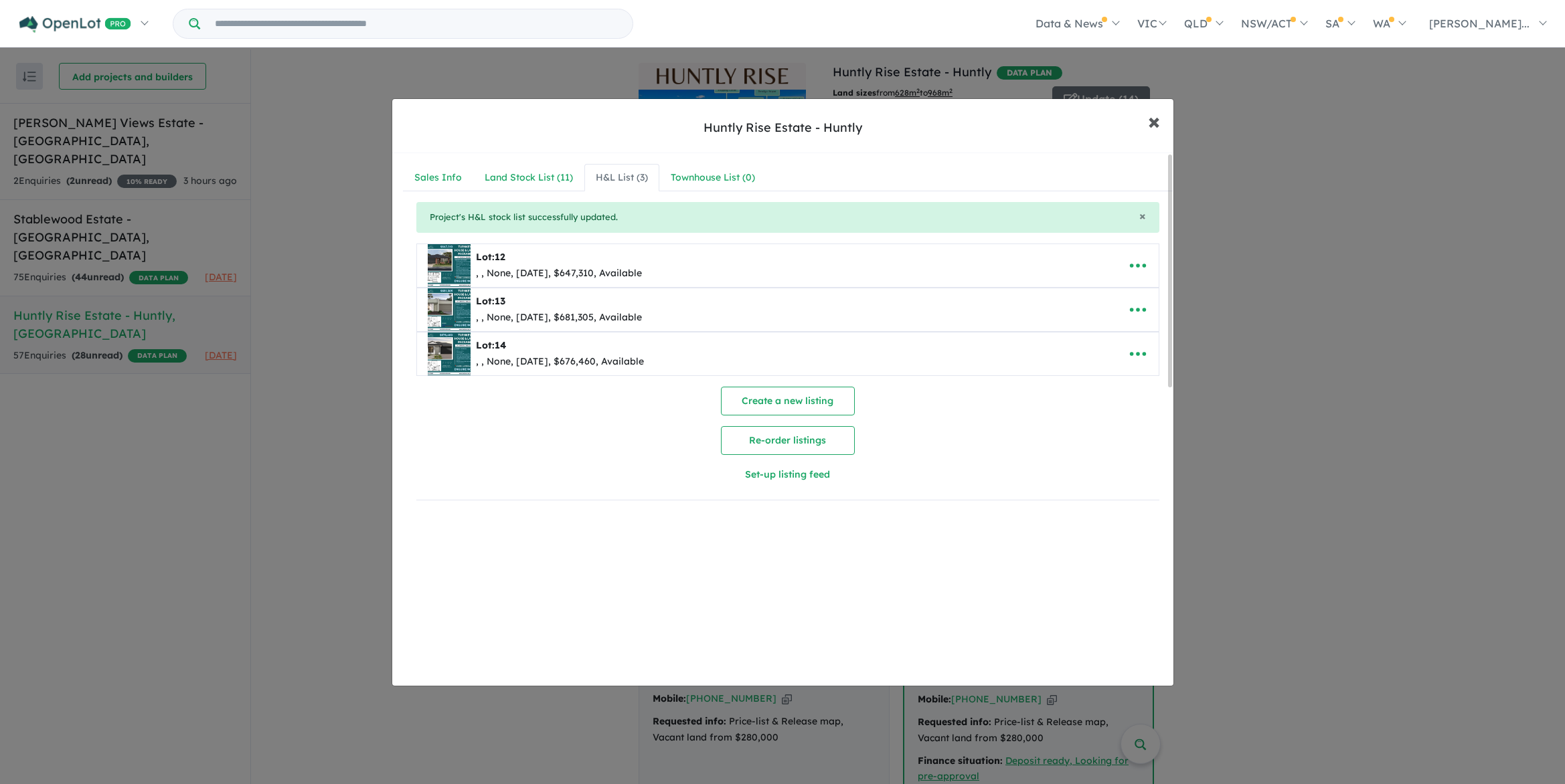
click at [1155, 123] on span "×" at bounding box center [1154, 120] width 12 height 29
